Goal: Task Accomplishment & Management: Use online tool/utility

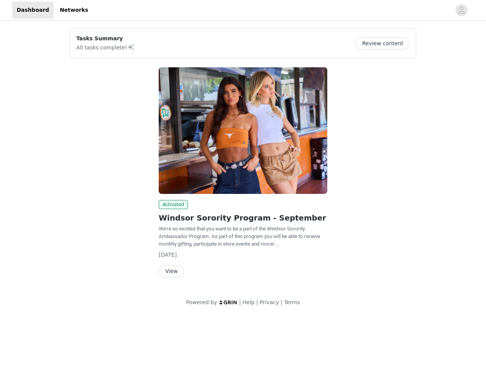
click at [243, 158] on img at bounding box center [243, 130] width 169 height 126
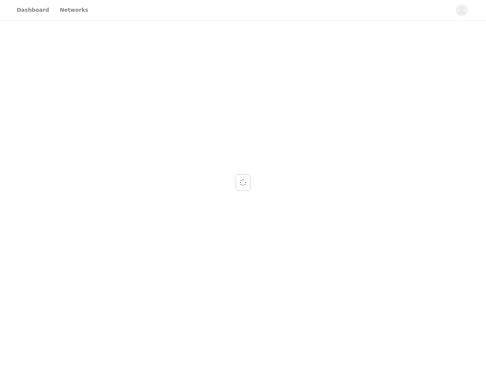
click at [462, 10] on div at bounding box center [243, 182] width 486 height 365
click at [385, 43] on div at bounding box center [243, 182] width 486 height 365
click at [243, 130] on div at bounding box center [243, 182] width 486 height 365
click at [172, 204] on div at bounding box center [243, 182] width 486 height 365
click at [171, 271] on div at bounding box center [243, 182] width 486 height 365
